Goal: Navigation & Orientation: Find specific page/section

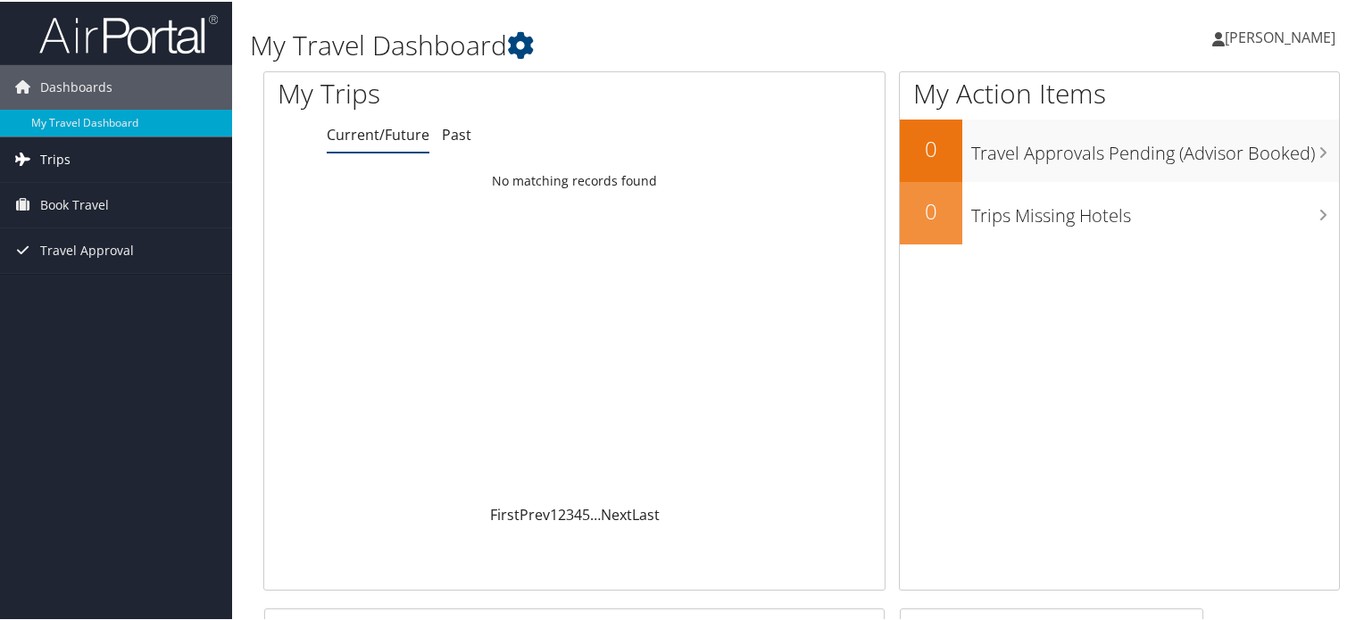
click at [66, 157] on span "Trips" at bounding box center [55, 158] width 30 height 45
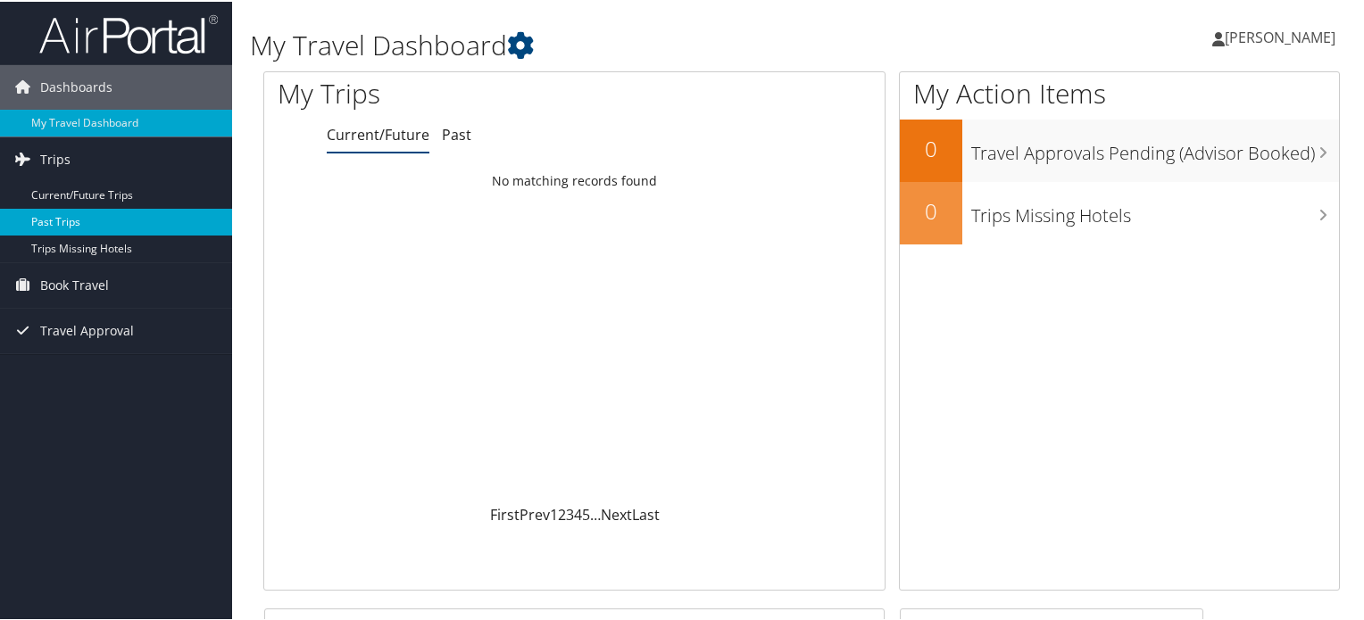
click at [62, 215] on link "Past Trips" at bounding box center [116, 220] width 232 height 27
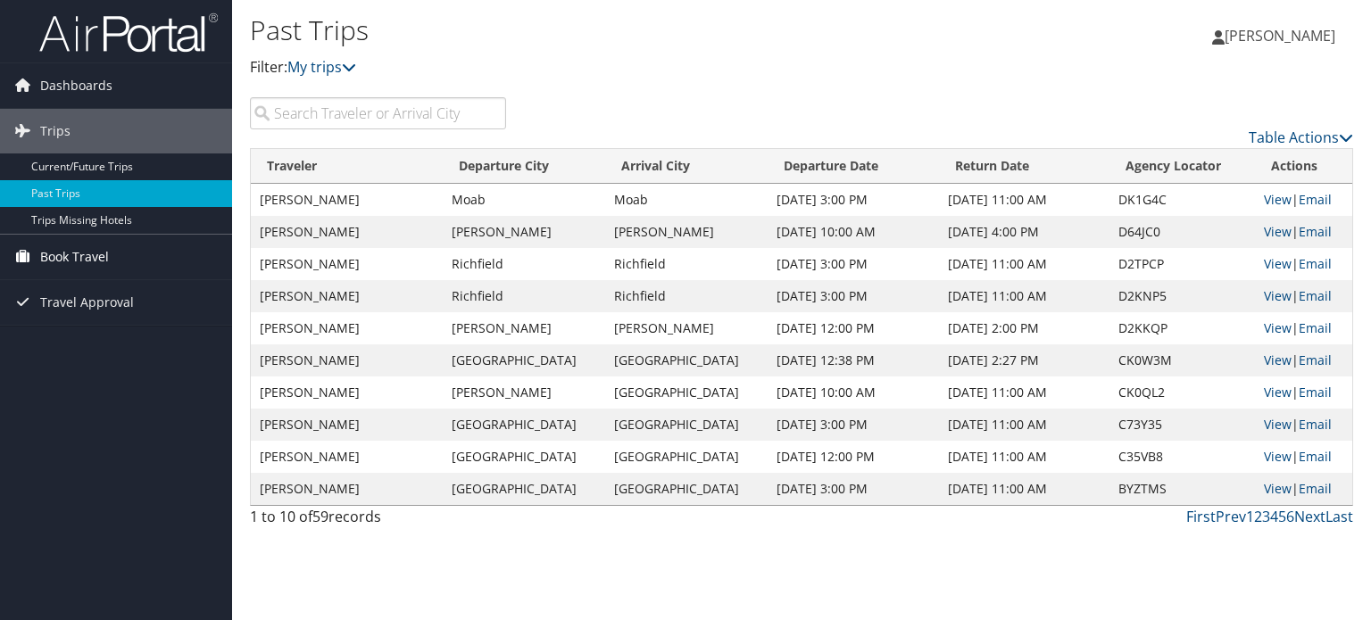
click at [65, 258] on span "Book Travel" at bounding box center [74, 257] width 69 height 45
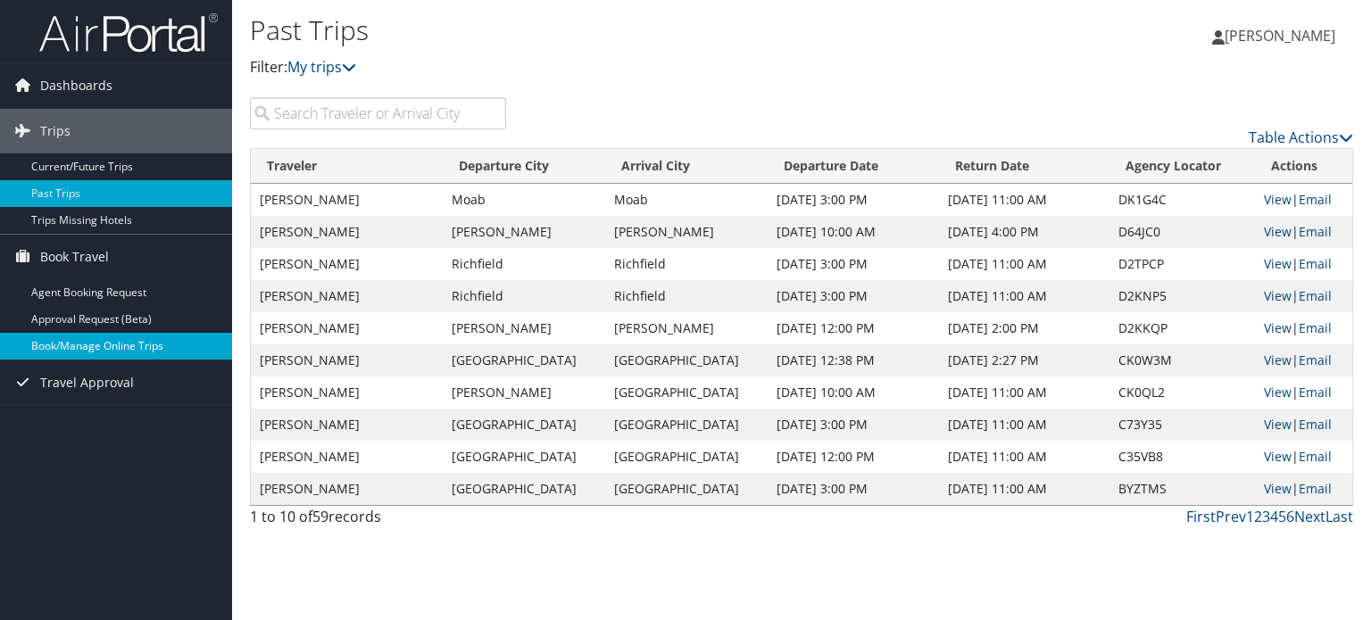
click at [71, 343] on link "Book/Manage Online Trips" at bounding box center [116, 346] width 232 height 27
